Goal: Transaction & Acquisition: Obtain resource

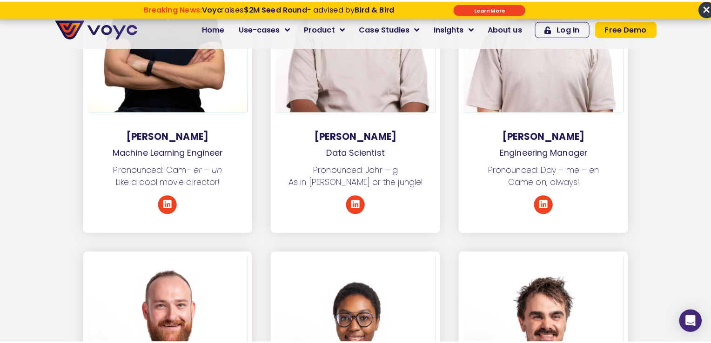
scroll to position [1981, 0]
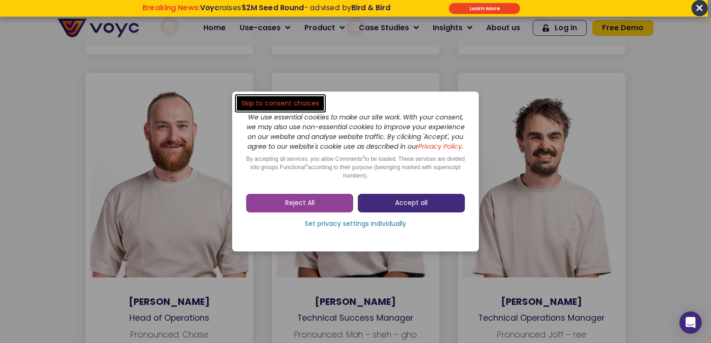
click at [366, 206] on link "Accept all" at bounding box center [411, 203] width 107 height 19
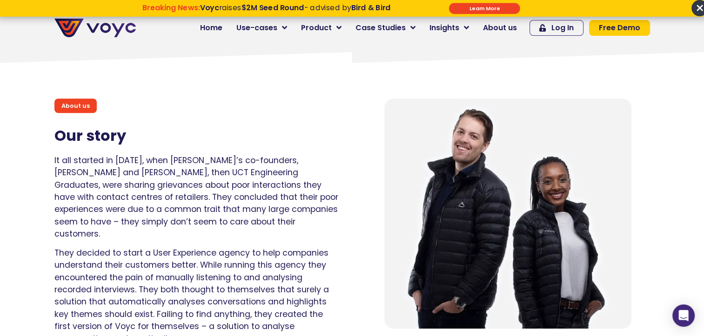
scroll to position [574, 3]
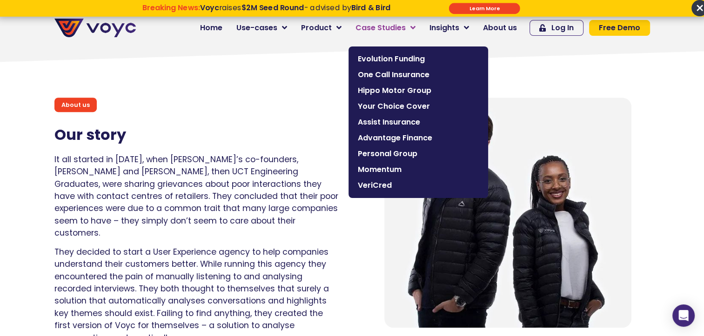
click at [414, 27] on link "Case Studies" at bounding box center [385, 28] width 74 height 19
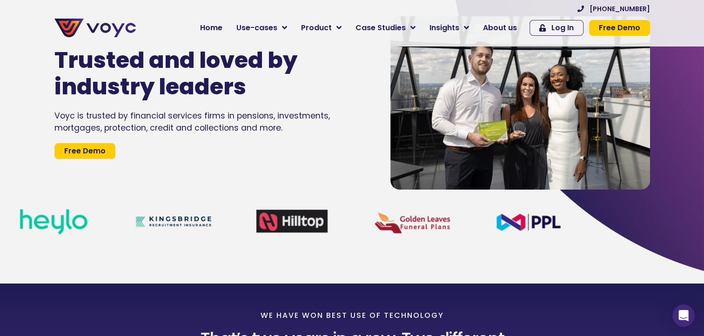
scroll to position [65, 0]
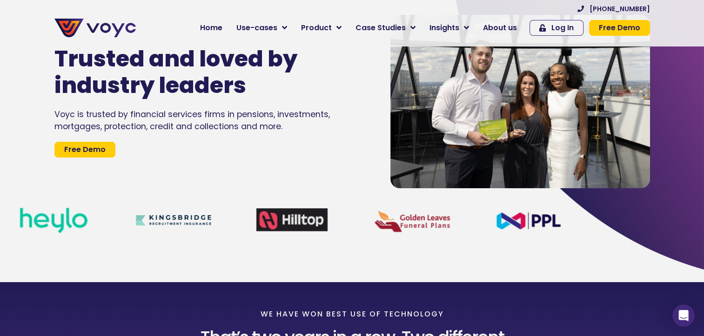
click at [109, 158] on link "Free Demo" at bounding box center [84, 150] width 61 height 16
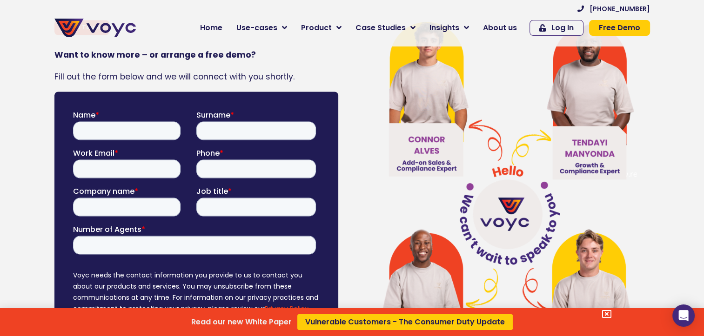
click at [222, 25] on div "Read our new White Paper Vulnerable Customers - The Consumer Duty Update" at bounding box center [352, 168] width 704 height 336
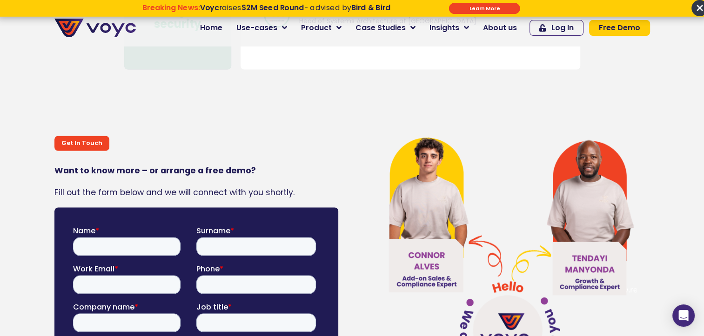
scroll to position [5102, 0]
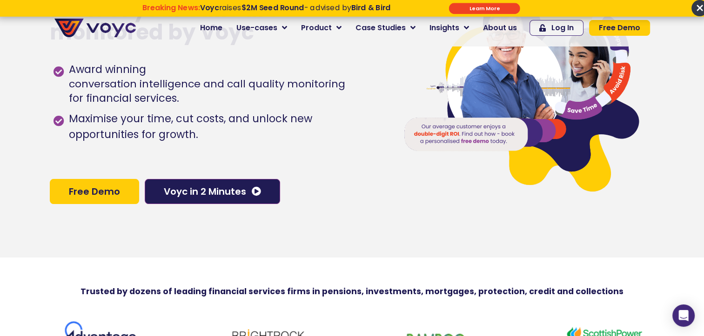
scroll to position [0, 0]
